Goal: Information Seeking & Learning: Check status

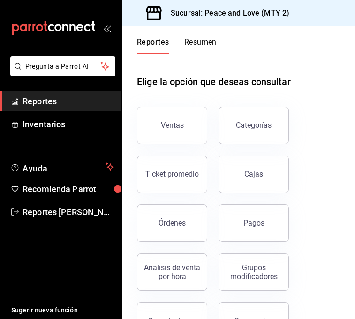
drag, startPoint x: 248, startPoint y: 223, endPoint x: 316, endPoint y: 201, distance: 71.3
click at [251, 222] on div "Pagos" at bounding box center [254, 222] width 21 height 9
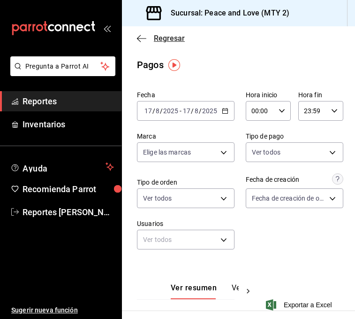
click at [154, 35] on span "Regresar" at bounding box center [161, 38] width 48 height 9
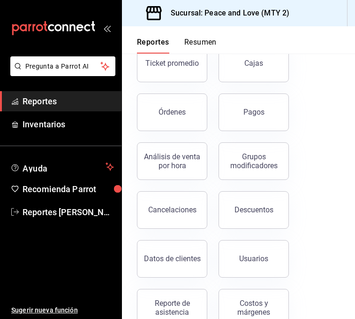
scroll to position [155, 0]
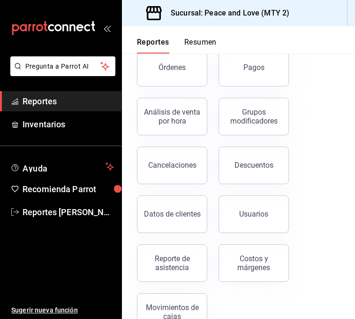
drag, startPoint x: 193, startPoint y: 256, endPoint x: 205, endPoint y: 253, distance: 12.1
click at [192, 256] on div "Reporte de asistencia" at bounding box center [172, 263] width 58 height 18
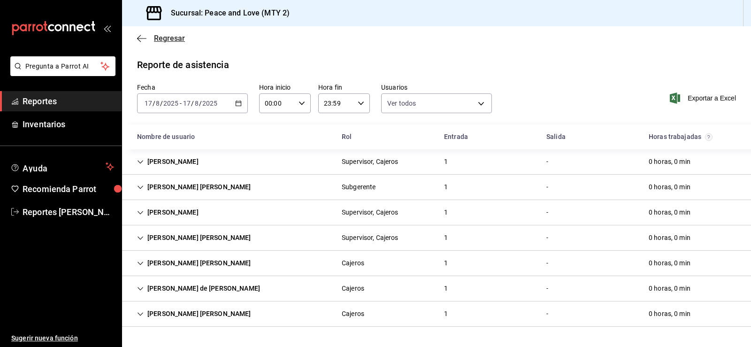
click at [158, 40] on span "Regresar" at bounding box center [169, 38] width 31 height 9
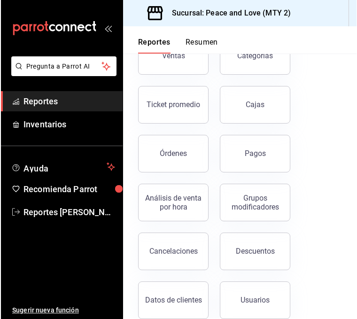
scroll to position [102, 0]
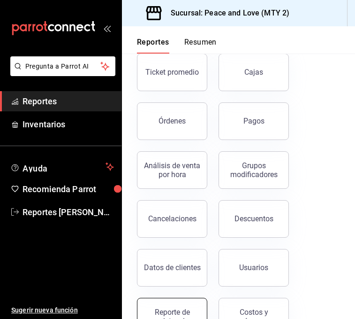
click at [172, 308] on button "Reporte de asistencia" at bounding box center [172, 317] width 70 height 38
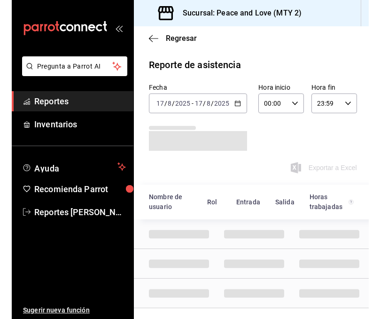
scroll to position [11, 0]
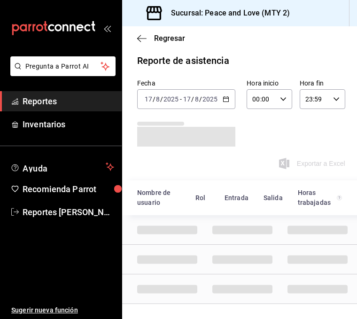
click at [218, 91] on div "2025-08-17 17 / 8 / 2025 - 2025-08-17 17 / 8 / 2025" at bounding box center [186, 99] width 98 height 20
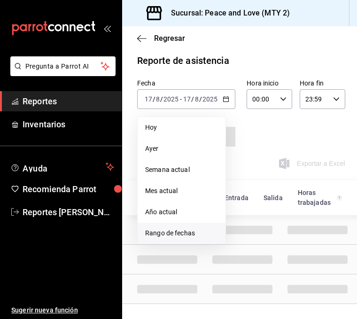
click at [185, 228] on span "Rango de fechas" at bounding box center [181, 233] width 73 height 10
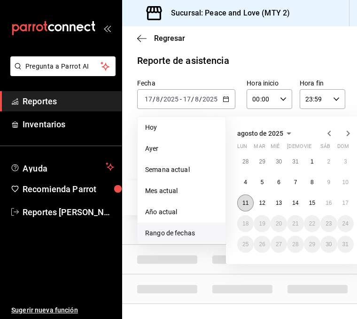
click at [241, 194] on button "11" at bounding box center [245, 202] width 16 height 17
click at [340, 197] on button "17" at bounding box center [345, 202] width 16 height 17
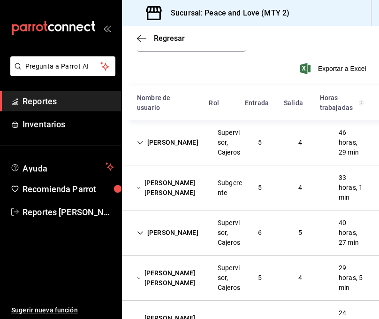
scroll to position [97, 0]
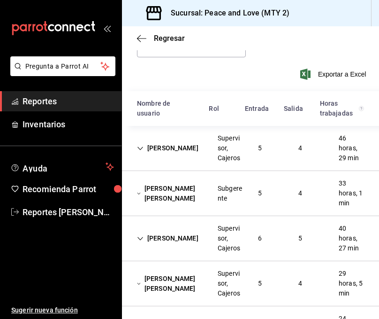
click at [294, 146] on div "4" at bounding box center [300, 147] width 19 height 17
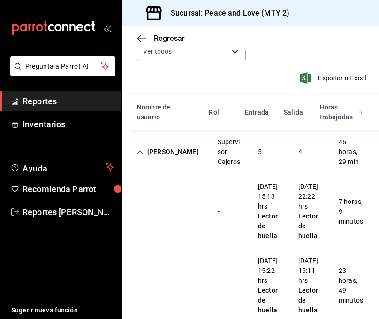
scroll to position [78, 0]
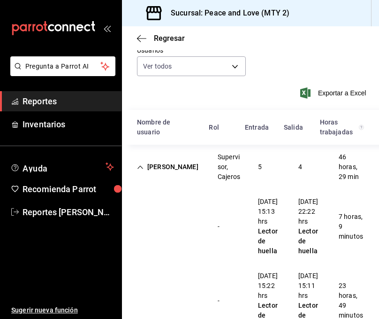
click at [269, 156] on div "Cielo Ayala García Supervisor, Cajeros 5 4 46 horas, 29 min" at bounding box center [250, 167] width 257 height 45
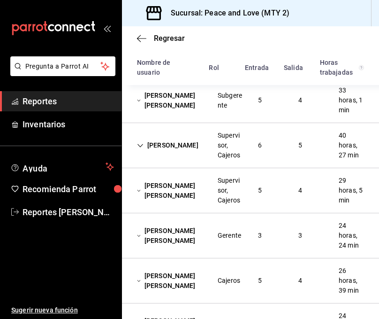
scroll to position [196, 0]
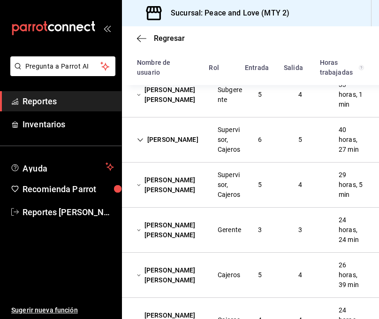
click at [251, 139] on div "6" at bounding box center [260, 139] width 19 height 17
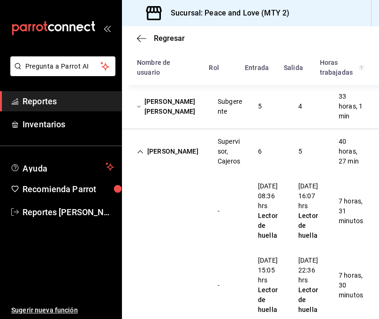
scroll to position [178, 0]
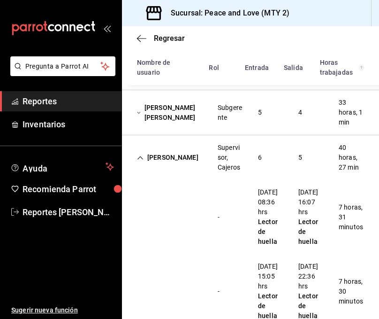
click at [236, 156] on div "Supervisor, Cajeros" at bounding box center [230, 158] width 25 height 30
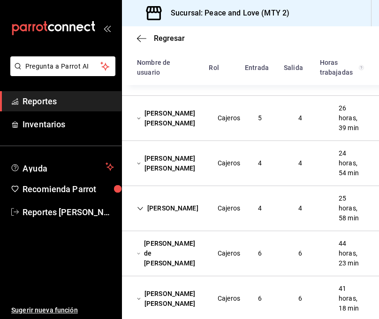
scroll to position [370, 0]
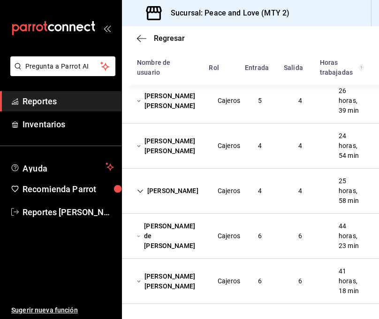
click at [257, 244] on div "6" at bounding box center [260, 235] width 19 height 17
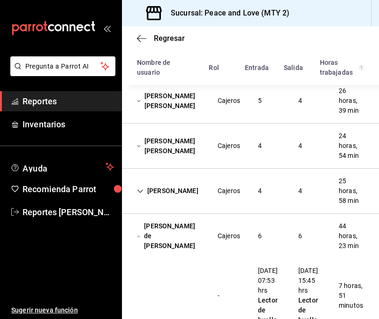
click at [355, 157] on div "Kennia Sarahy Renovato Torres Cajeros 4 4 24 horas, 54 min" at bounding box center [250, 145] width 257 height 45
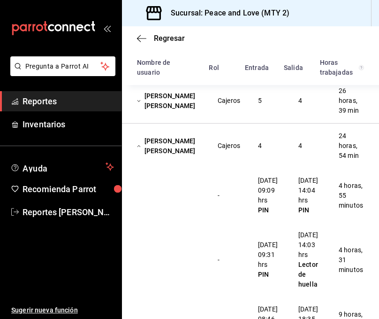
click at [251, 146] on div "4" at bounding box center [260, 145] width 19 height 17
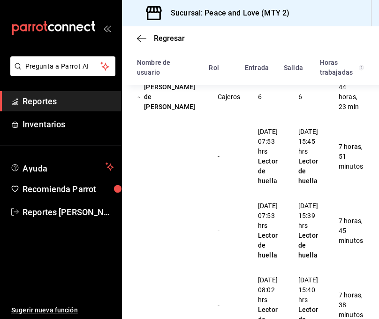
scroll to position [495, 0]
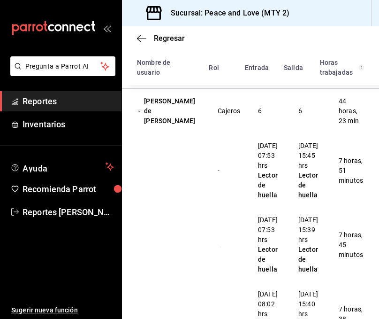
click at [267, 101] on div "Santos de Montserrat Macías Correa Cajeros 6 6 44 horas, 23 min" at bounding box center [250, 111] width 257 height 45
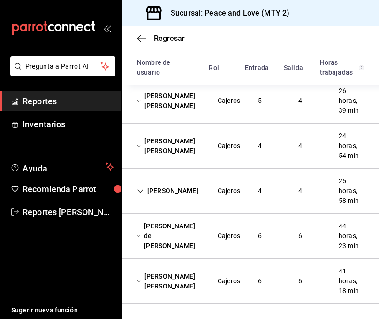
click at [305, 277] on div "Diana Patricia Herrera Hernández Cajeros 6 6 41 horas, 18 min" at bounding box center [250, 281] width 257 height 45
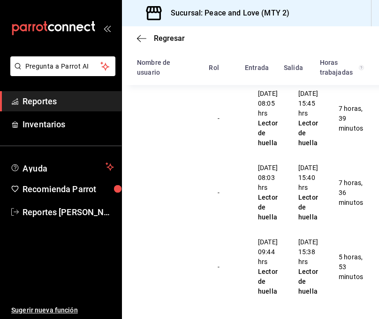
scroll to position [874, 0]
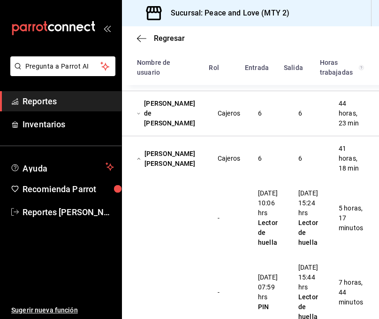
click at [264, 163] on div "6" at bounding box center [260, 158] width 19 height 17
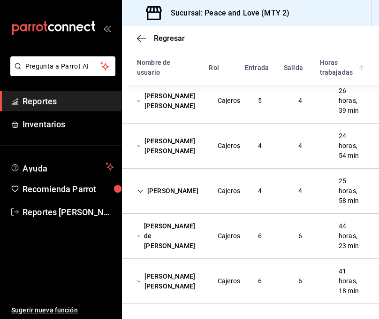
scroll to position [370, 0]
click at [315, 223] on div "Santos de Montserrat Macías Correa Cajeros 6 6 44 horas, 23 min" at bounding box center [250, 236] width 257 height 45
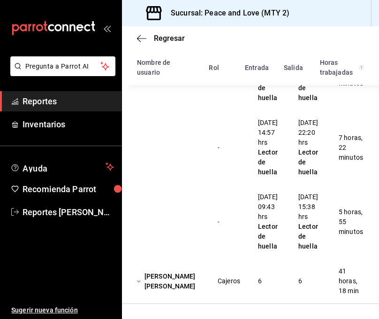
scroll to position [869, 0]
click at [320, 292] on div "Diana Patricia Herrera Hernández Cajeros 6 6 41 horas, 18 min" at bounding box center [250, 281] width 257 height 45
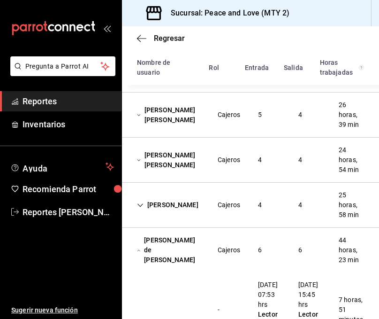
scroll to position [341, 0]
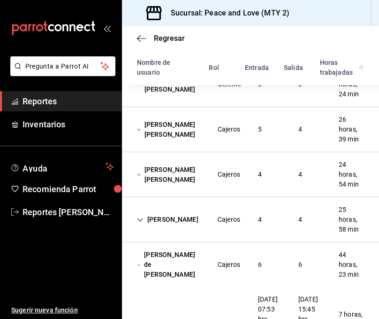
click at [291, 167] on div "4" at bounding box center [300, 174] width 19 height 17
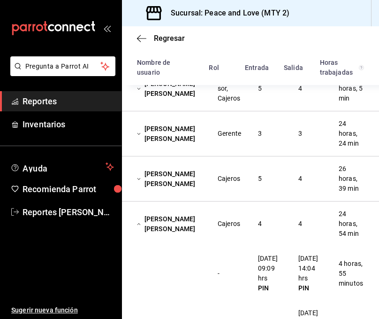
scroll to position [269, 0]
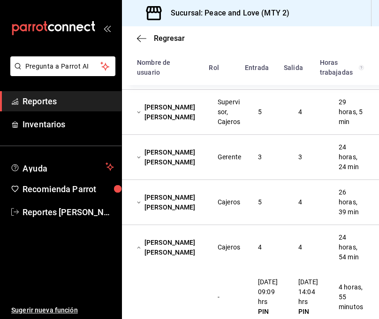
click at [277, 205] on div "Ana Karen Ferrer Enríquez Cajeros 5 4 26 horas, 39 min" at bounding box center [250, 202] width 257 height 45
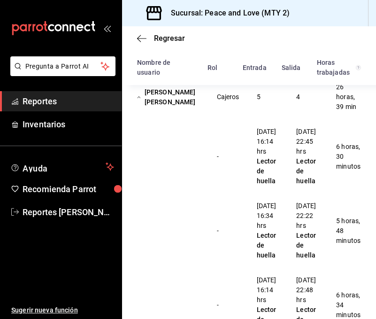
scroll to position [293, 0]
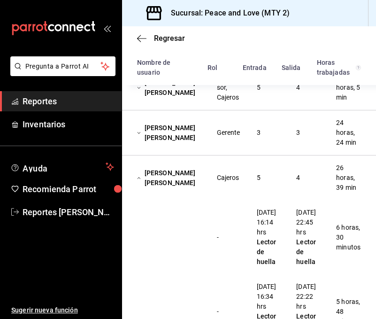
click at [260, 182] on div "5" at bounding box center [258, 177] width 19 height 17
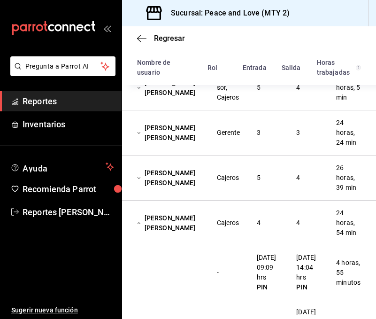
click at [287, 100] on div "Paola Yamilet Celedon Flores Supervisor, Cajeros 5 4 29 horas, 5 min" at bounding box center [249, 87] width 254 height 45
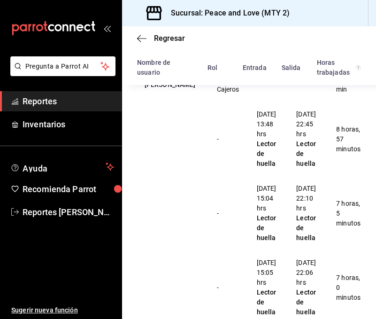
scroll to position [220, 0]
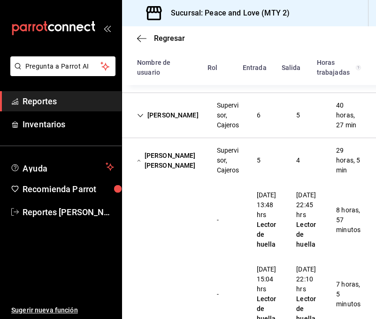
click at [221, 165] on div "Supervisor, Cajeros" at bounding box center [229, 161] width 25 height 30
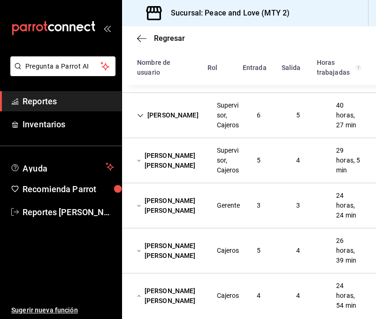
click at [240, 256] on div "Cajeros" at bounding box center [228, 250] width 38 height 17
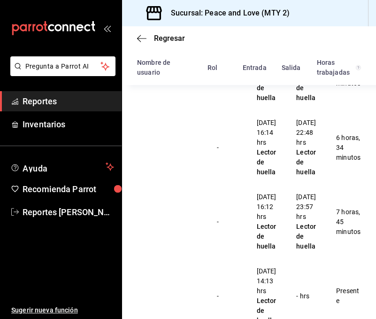
scroll to position [458, 0]
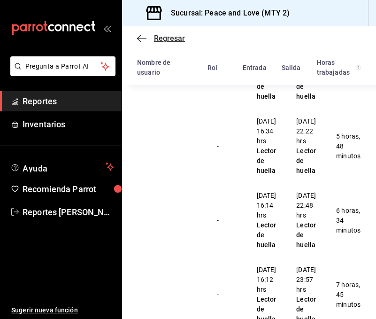
click at [167, 38] on span "Regresar" at bounding box center [169, 38] width 31 height 9
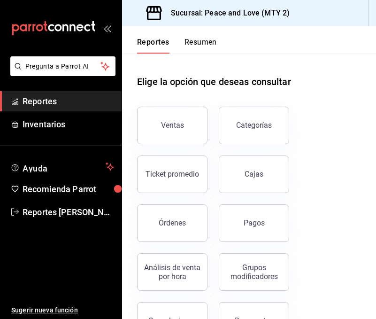
click at [252, 214] on button "Pagos" at bounding box center [254, 223] width 70 height 38
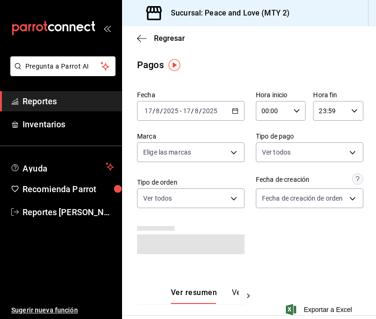
drag, startPoint x: 369, startPoint y: 82, endPoint x: 362, endPoint y: 107, distance: 25.9
click at [355, 107] on main "Regresar Pagos Fecha 2025-08-17 17 / 8 / 2025 - 2025-08-17 17 / 8 / 2025 Hora i…" at bounding box center [249, 286] width 254 height 520
